Goal: Information Seeking & Learning: Understand process/instructions

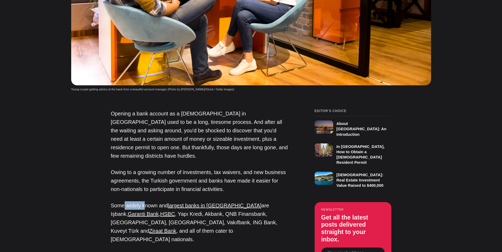
drag, startPoint x: 124, startPoint y: 152, endPoint x: 143, endPoint y: 152, distance: 19.0
click at [143, 201] on p "Some widely known and largest banks in [GEOGRAPHIC_DATA] are Işbank, Garanti Ba…" at bounding box center [199, 222] width 177 height 42
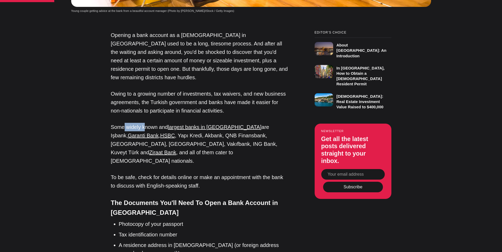
scroll to position [423, 0]
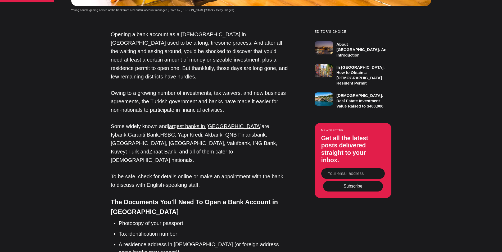
drag, startPoint x: 169, startPoint y: 146, endPoint x: 241, endPoint y: 145, distance: 72.5
click at [234, 197] on h4 "The Documents You'll Need To Open a Bank Account in [GEOGRAPHIC_DATA]" at bounding box center [199, 207] width 177 height 20
click at [241, 197] on h4 "The Documents You'll Need To Open a Bank Account in [GEOGRAPHIC_DATA]" at bounding box center [199, 207] width 177 height 20
drag, startPoint x: 128, startPoint y: 164, endPoint x: 181, endPoint y: 165, distance: 52.9
click at [180, 219] on li "Photocopy of your passport" at bounding box center [203, 223] width 169 height 8
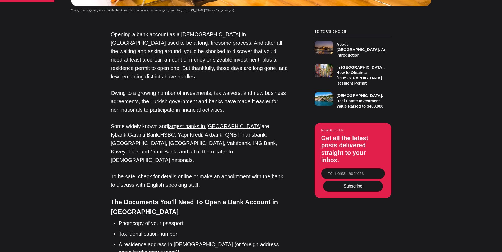
click at [182, 219] on li "Photocopy of your passport" at bounding box center [203, 223] width 169 height 8
drag, startPoint x: 160, startPoint y: 175, endPoint x: 133, endPoint y: 175, distance: 27.2
click at [134, 230] on li "Tax identification number" at bounding box center [203, 234] width 169 height 8
click at [133, 230] on li "Tax identification number" at bounding box center [203, 234] width 169 height 8
drag, startPoint x: 128, startPoint y: 174, endPoint x: 158, endPoint y: 172, distance: 30.7
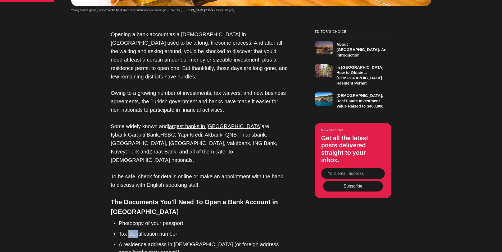
click at [146, 230] on li "Tax identification number" at bounding box center [203, 234] width 169 height 8
click at [158, 230] on li "Tax identification number" at bounding box center [203, 234] width 169 height 8
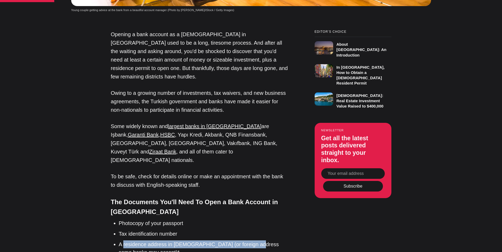
drag, startPoint x: 125, startPoint y: 182, endPoint x: 253, endPoint y: 186, distance: 127.8
click at [253, 241] on li "A residence address in [DEMOGRAPHIC_DATA] (or foreign address some banks may ac…" at bounding box center [203, 249] width 169 height 16
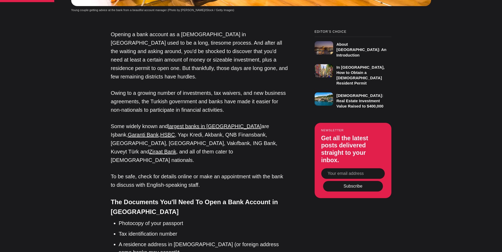
drag, startPoint x: 253, startPoint y: 186, endPoint x: 256, endPoint y: 186, distance: 3.0
click at [256, 241] on li "A residence address in [DEMOGRAPHIC_DATA] (or foreign address some banks may ac…" at bounding box center [203, 249] width 169 height 16
drag, startPoint x: 227, startPoint y: 185, endPoint x: 216, endPoint y: 185, distance: 11.6
click at [216, 241] on li "A residence address in [DEMOGRAPHIC_DATA] (or foreign address some banks may ac…" at bounding box center [203, 249] width 169 height 16
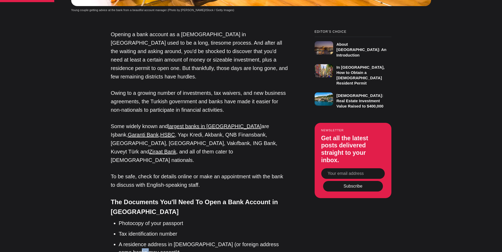
drag, startPoint x: 166, startPoint y: 190, endPoint x: 130, endPoint y: 193, distance: 35.8
click at [131, 241] on li "A residence address in [DEMOGRAPHIC_DATA] (or foreign address some banks may ac…" at bounding box center [203, 249] width 169 height 16
drag, startPoint x: 130, startPoint y: 193, endPoint x: 127, endPoint y: 193, distance: 3.4
click at [130, 241] on li "A residence address in [DEMOGRAPHIC_DATA] (or foreign address some banks may ac…" at bounding box center [203, 249] width 169 height 16
click at [123, 219] on ul "Photocopy of your passport Tax identification number A residence address in [DE…" at bounding box center [201, 243] width 173 height 48
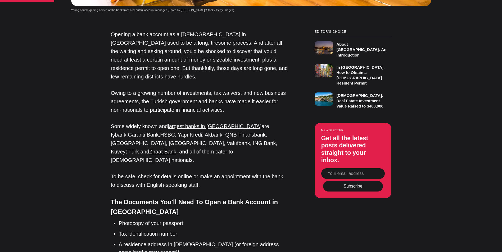
drag, startPoint x: 123, startPoint y: 193, endPoint x: 132, endPoint y: 193, distance: 8.2
click at [131, 241] on li "A residence address in [DEMOGRAPHIC_DATA] (or foreign address some banks may ac…" at bounding box center [203, 249] width 169 height 16
drag, startPoint x: 187, startPoint y: 203, endPoint x: 190, endPoint y: 204, distance: 3.2
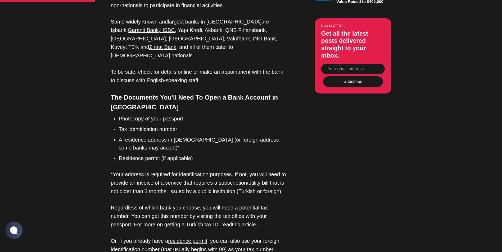
scroll to position [529, 0]
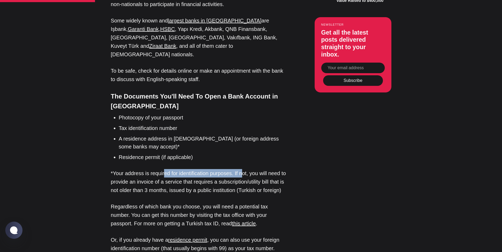
drag, startPoint x: 163, startPoint y: 114, endPoint x: 246, endPoint y: 111, distance: 83.3
click at [246, 169] on p "*Your address is required for identification purposes. If not, you will need to…" at bounding box center [199, 181] width 177 height 25
click at [247, 169] on p "*Your address is required for identification purposes. If not, you will need to…" at bounding box center [199, 181] width 177 height 25
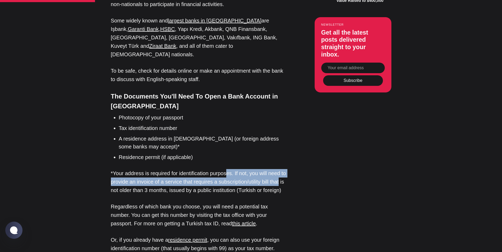
drag, startPoint x: 230, startPoint y: 112, endPoint x: 280, endPoint y: 120, distance: 50.3
click at [280, 169] on p "*Your address is required for identification purposes. If not, you will need to…" at bounding box center [199, 181] width 177 height 25
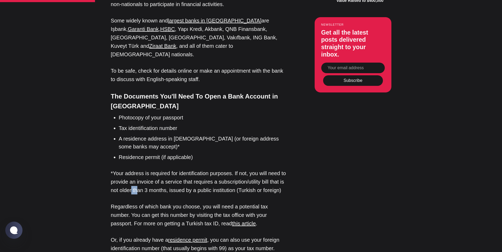
click at [132, 169] on p "*Your address is required for identification purposes. If not, you will need to…" at bounding box center [199, 181] width 177 height 25
drag, startPoint x: 132, startPoint y: 130, endPoint x: 115, endPoint y: 132, distance: 16.8
click at [115, 169] on p "*Your address is required for identification purposes. If not, you will need to…" at bounding box center [199, 181] width 177 height 25
drag, startPoint x: 115, startPoint y: 132, endPoint x: 212, endPoint y: 133, distance: 96.5
click at [210, 169] on p "*Your address is required for identification purposes. If not, you will need to…" at bounding box center [199, 181] width 177 height 25
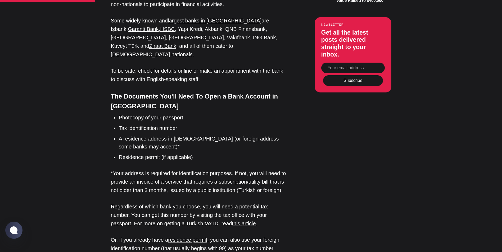
drag, startPoint x: 212, startPoint y: 133, endPoint x: 218, endPoint y: 133, distance: 6.6
click at [218, 169] on p "*Your address is required for identification purposes. If not, you will need to…" at bounding box center [199, 181] width 177 height 25
click at [171, 169] on p "*Your address is required for identification purposes. If not, you will need to…" at bounding box center [199, 181] width 177 height 25
click at [164, 169] on p "*Your address is required for identification purposes. If not, you will need to…" at bounding box center [199, 181] width 177 height 25
drag, startPoint x: 186, startPoint y: 127, endPoint x: 254, endPoint y: 130, distance: 68.3
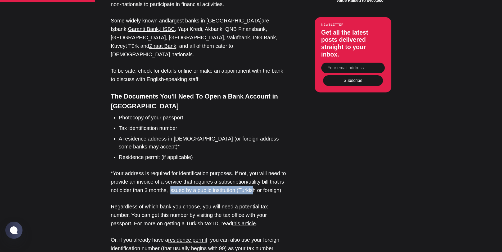
click at [254, 169] on p "*Your address is required for identification purposes. If not, you will need to…" at bounding box center [199, 181] width 177 height 25
drag, startPoint x: 276, startPoint y: 129, endPoint x: 250, endPoint y: 127, distance: 25.3
click at [250, 169] on p "*Your address is required for identification purposes. If not, you will need to…" at bounding box center [199, 181] width 177 height 25
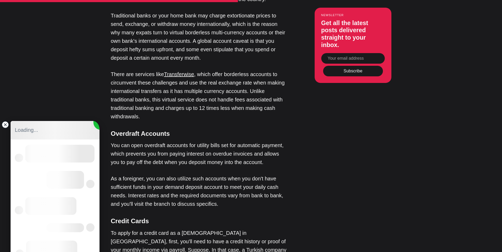
scroll to position [0, 0]
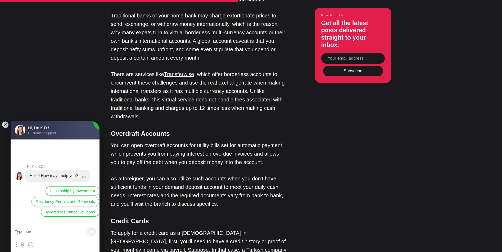
click at [6, 122] on jdiv at bounding box center [5, 124] width 7 height 7
